Goal: Check status

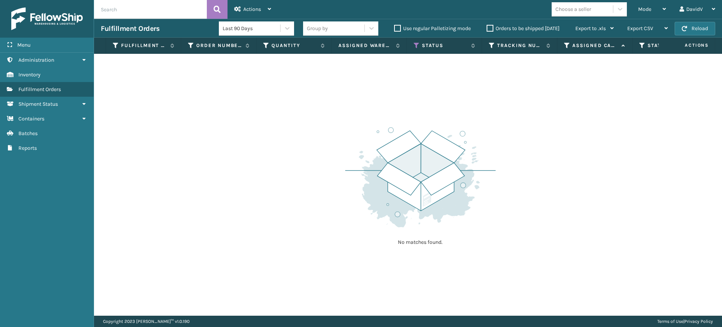
click at [490, 27] on label "Orders to be shipped [DATE]" at bounding box center [522, 28] width 73 height 6
click at [487, 27] on input "Orders to be shipped [DATE]" at bounding box center [486, 26] width 0 height 5
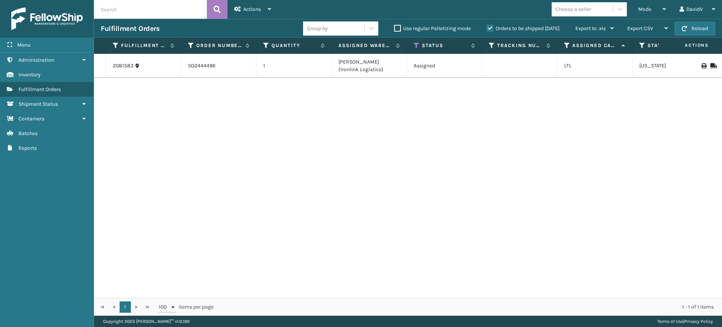
click at [490, 27] on label "Orders to be shipped [DATE]" at bounding box center [522, 28] width 73 height 6
click at [487, 27] on input "Orders to be shipped [DATE]" at bounding box center [486, 26] width 0 height 5
click at [490, 27] on label "Orders to be shipped [DATE]" at bounding box center [522, 28] width 73 height 6
click at [487, 27] on input "Orders to be shipped [DATE]" at bounding box center [486, 26] width 0 height 5
click at [323, 198] on div "2081583 SO2444496 1 [PERSON_NAME] (Ironlink Logistics) Assigned LTL [US_STATE] -" at bounding box center [408, 176] width 628 height 244
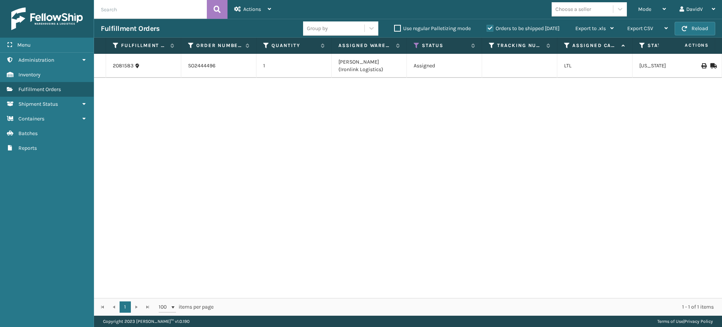
click at [488, 27] on label "Orders to be shipped [DATE]" at bounding box center [522, 28] width 73 height 6
click at [487, 27] on input "Orders to be shipped [DATE]" at bounding box center [486, 26] width 0 height 5
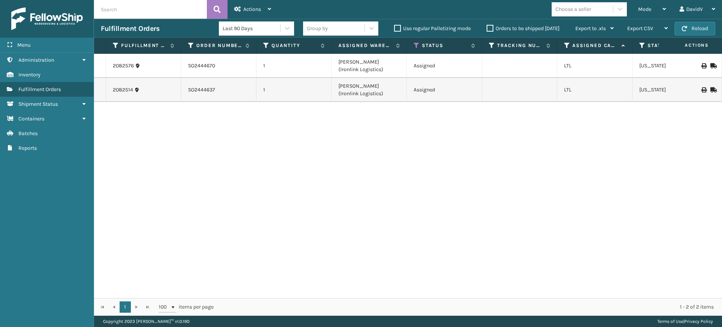
click at [488, 27] on label "Orders to be shipped [DATE]" at bounding box center [522, 28] width 73 height 6
click at [487, 27] on input "Orders to be shipped [DATE]" at bounding box center [486, 26] width 0 height 5
click at [447, 200] on div "2082576 SO2444670 1 [PERSON_NAME] (Ironlink Logistics) Assigned LTL [US_STATE] …" at bounding box center [408, 176] width 628 height 244
click at [343, 195] on div "2082576 SO2444670 1 [PERSON_NAME] (Ironlink Logistics) Assigned LTL [US_STATE] …" at bounding box center [408, 176] width 628 height 244
